Goal: Go to known website: Go to known website

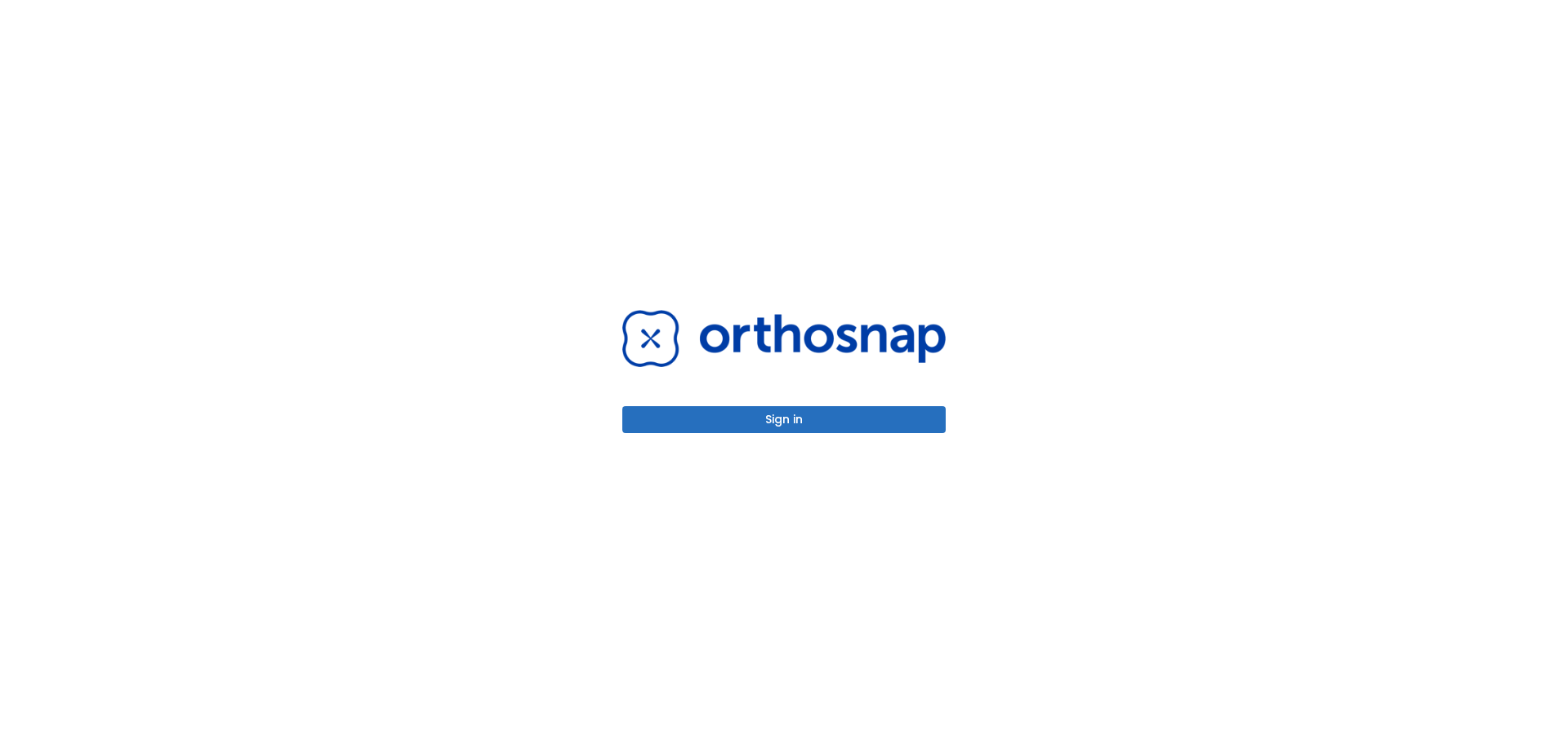
click at [778, 428] on button "Sign in" at bounding box center [783, 420] width 323 height 27
